Goal: Navigation & Orientation: Understand site structure

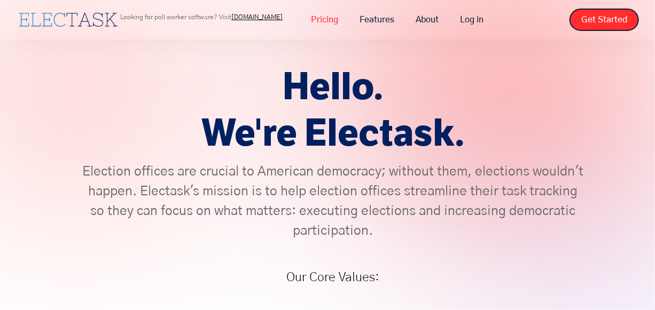
click at [326, 21] on link "Pricing" at bounding box center [324, 20] width 49 height 22
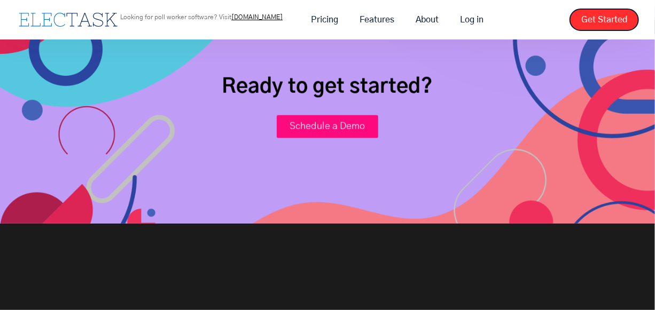
scroll to position [374, 0]
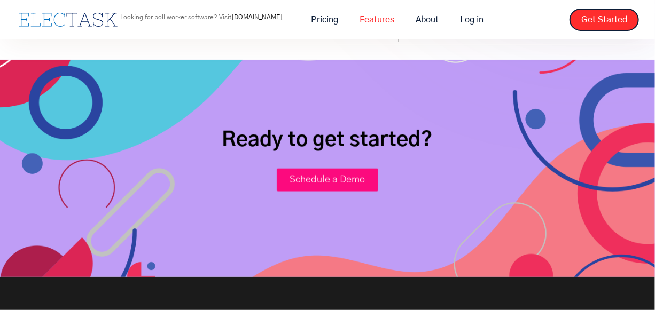
click at [386, 17] on link "Features" at bounding box center [377, 20] width 56 height 22
